Goal: Task Accomplishment & Management: Use online tool/utility

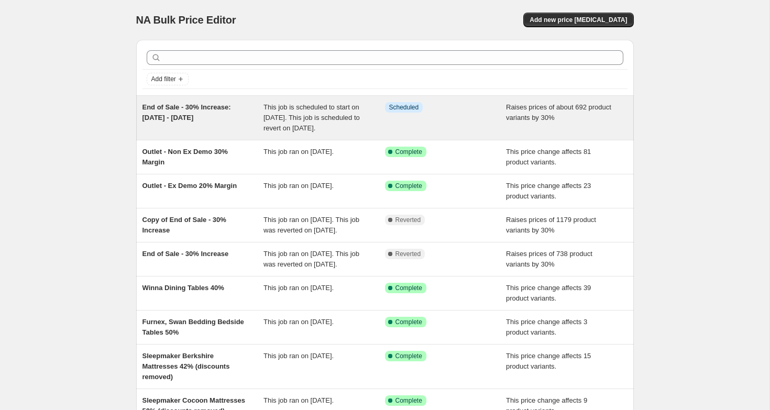
click at [206, 116] on span "End of Sale - 30% Increase: 6th - 12th October 2025" at bounding box center [186, 112] width 88 height 18
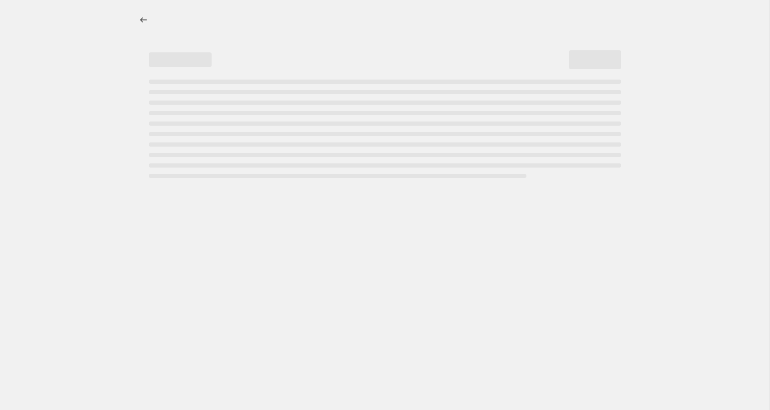
select select "percentage"
select select "no_change"
select select "not_equal"
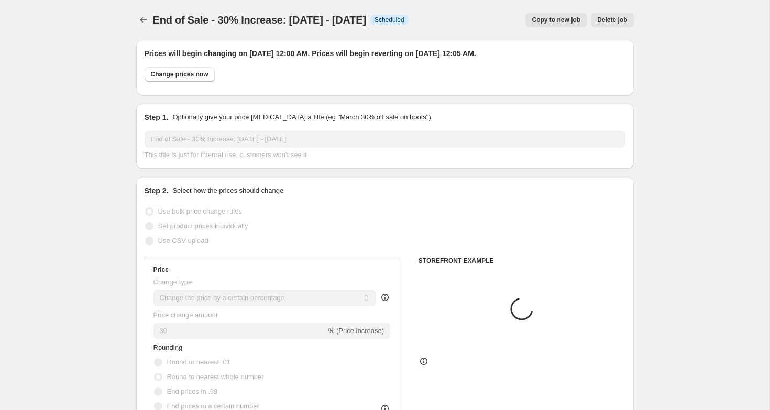
select select "tag"
